Goal: Information Seeking & Learning: Find specific fact

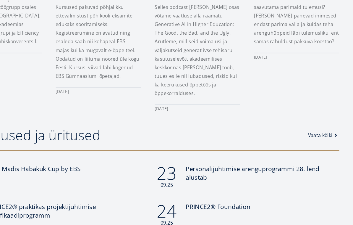
scroll to position [376, 0]
click at [65, 165] on span "20th Madis Habakuk Cup by EBS" at bounding box center [78, 168] width 80 height 7
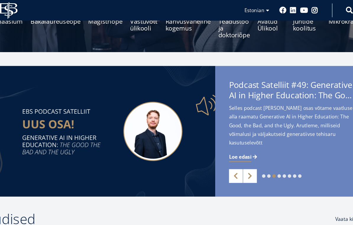
scroll to position [97, 0]
click at [242, 135] on span at bounding box center [245, 135] width 6 height 6
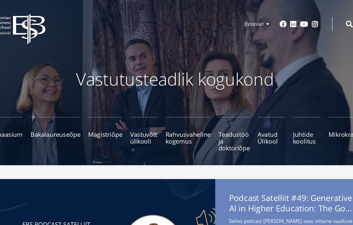
scroll to position [0, 0]
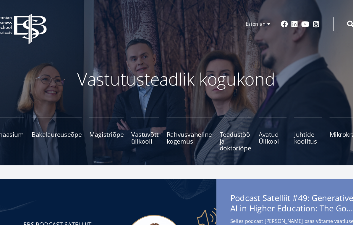
click at [247, 126] on small "Tutvu ja registreeru" at bounding box center [260, 130] width 27 height 9
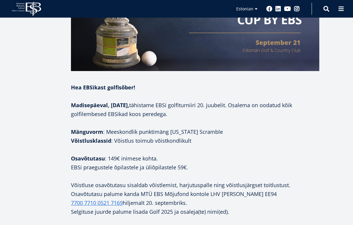
scroll to position [274, 0]
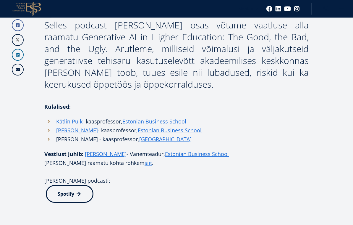
scroll to position [283, 0]
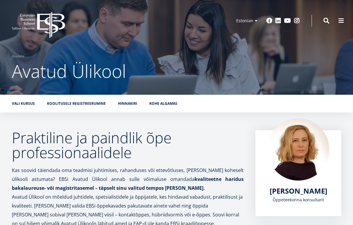
click at [326, 20] on span at bounding box center [326, 21] width 6 height 6
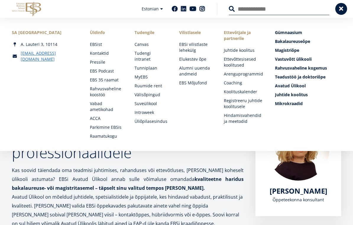
click at [247, 10] on input "Otsing" at bounding box center [279, 9] width 101 height 12
type input "*****"
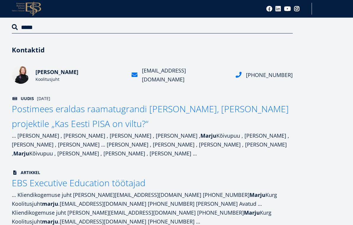
scroll to position [71, 0]
click at [125, 185] on span "EBS Executive Education töötajad" at bounding box center [79, 183] width 134 height 12
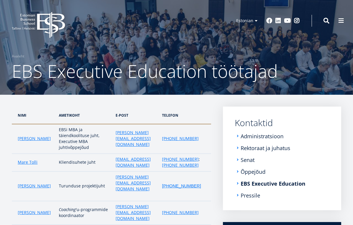
click at [326, 22] on span at bounding box center [326, 21] width 6 height 6
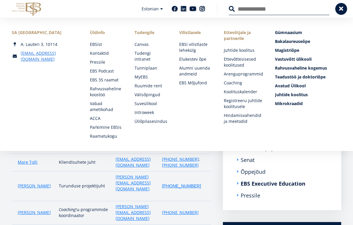
click at [252, 11] on input "Otsing" at bounding box center [279, 9] width 101 height 12
type input "*****"
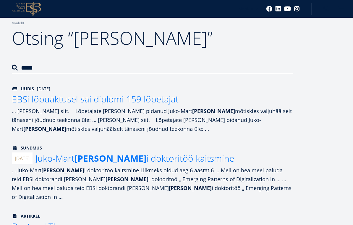
scroll to position [29, 0]
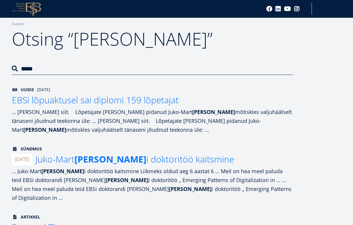
click at [170, 106] on span "EBSi lõpuaktusel sai diplomi 159 lõpetajat" at bounding box center [95, 100] width 167 height 12
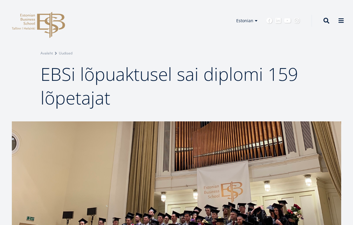
click at [326, 20] on span at bounding box center [326, 21] width 6 height 6
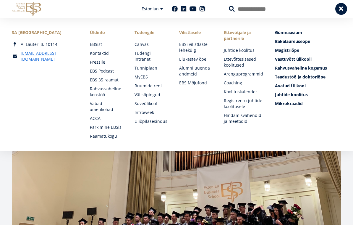
click at [246, 9] on input "Otsing" at bounding box center [279, 9] width 101 height 12
click at [259, 10] on input "*****" at bounding box center [279, 9] width 101 height 12
type input "*"
type input "*******"
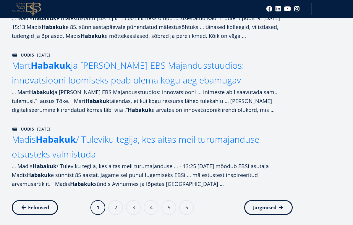
scroll to position [573, 0]
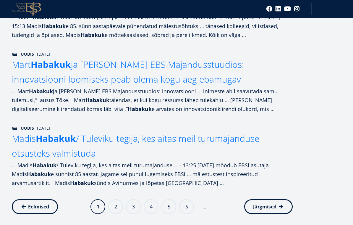
click at [275, 203] on link "Järgmine leht Järgmised" at bounding box center [268, 206] width 48 height 15
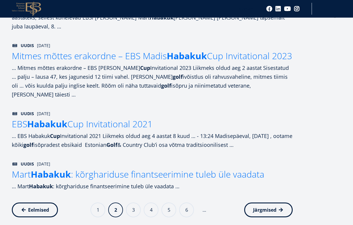
scroll to position [545, 0]
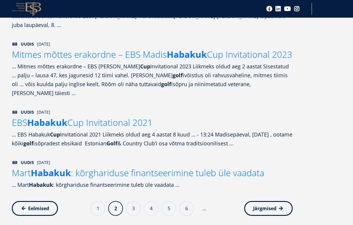
click at [277, 202] on link "Järgmine leht Järgmised" at bounding box center [268, 208] width 48 height 15
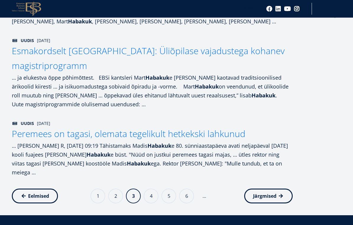
scroll to position [682, 0]
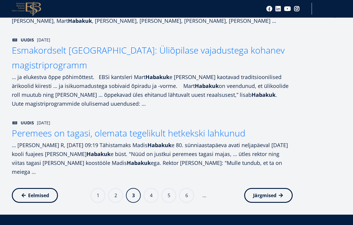
click at [279, 188] on link "Järgmine leht Järgmised" at bounding box center [268, 195] width 48 height 15
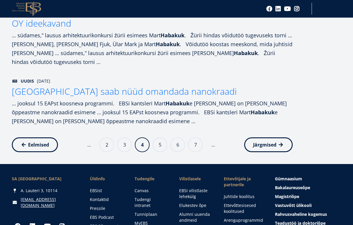
scroll to position [632, 0]
click at [275, 142] on span "Järgmised" at bounding box center [264, 145] width 23 height 6
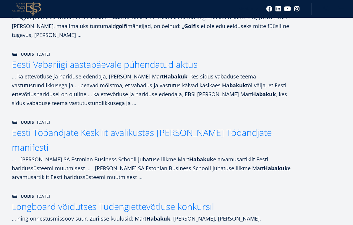
scroll to position [174, 0]
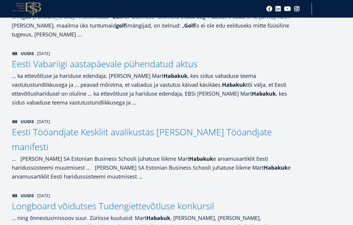
click at [172, 66] on span "Eesti Vabariigi aastapäevale pühendatud aktus" at bounding box center [105, 64] width 186 height 12
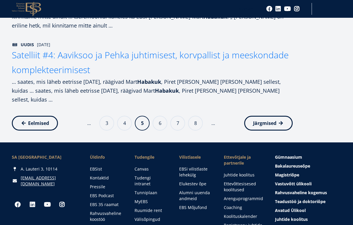
scroll to position [667, 0]
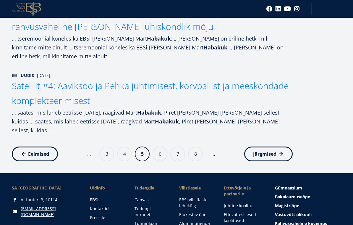
click at [271, 151] on span "Järgmised" at bounding box center [264, 154] width 23 height 6
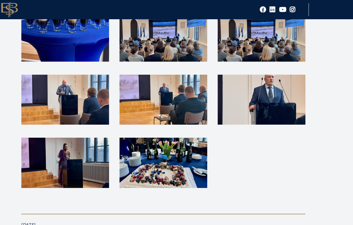
scroll to position [646, 0]
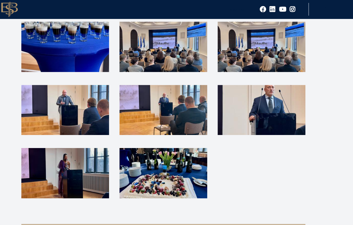
click at [263, 88] on img at bounding box center [268, 102] width 82 height 47
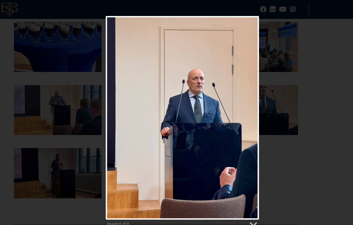
scroll to position [646, 25]
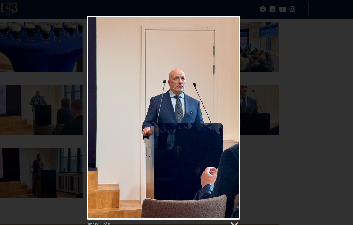
click at [212, 107] on link "Next image" at bounding box center [202, 109] width 91 height 189
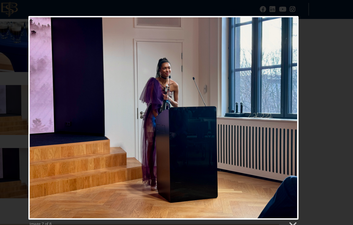
click at [268, 108] on link "Next image" at bounding box center [221, 109] width 161 height 189
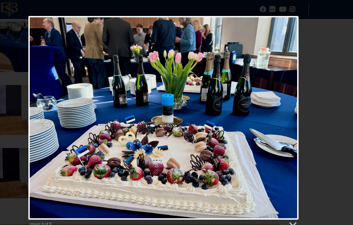
click at [260, 110] on div at bounding box center [176, 109] width 251 height 189
click at [258, 104] on div at bounding box center [176, 109] width 251 height 189
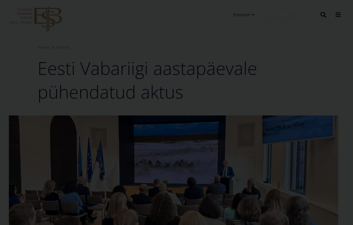
scroll to position [0, 3]
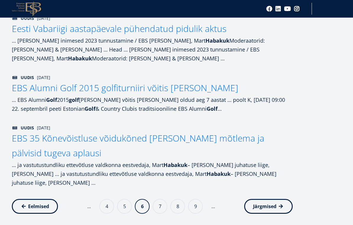
scroll to position [523, 0]
click at [271, 205] on link "Järgmine leht Järgmised" at bounding box center [268, 206] width 48 height 15
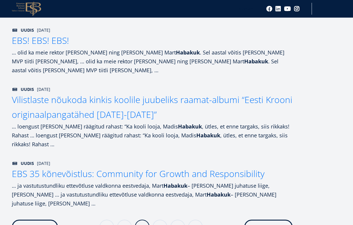
scroll to position [547, 0]
click at [276, 224] on span "Järgmised" at bounding box center [264, 227] width 23 height 6
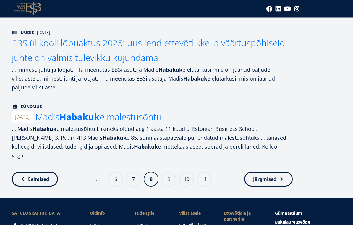
scroll to position [604, 0]
click at [144, 120] on span "[PERSON_NAME] e mälestusõhtu" at bounding box center [98, 117] width 126 height 12
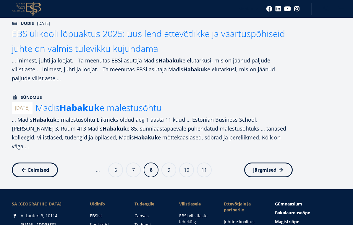
click at [275, 167] on span "Järgmised" at bounding box center [264, 170] width 23 height 6
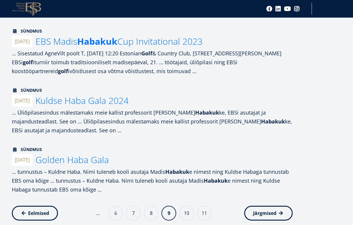
scroll to position [475, 0]
click at [113, 94] on span "Kuldse Haba Gala 2024" at bounding box center [81, 100] width 93 height 12
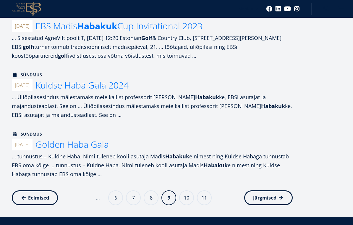
scroll to position [501, 0]
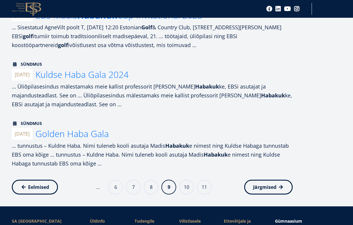
click at [280, 181] on link "Järgmine leht Järgmised" at bounding box center [268, 186] width 48 height 15
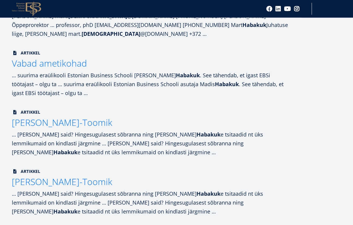
scroll to position [530, 0]
